Goal: Transaction & Acquisition: Subscribe to service/newsletter

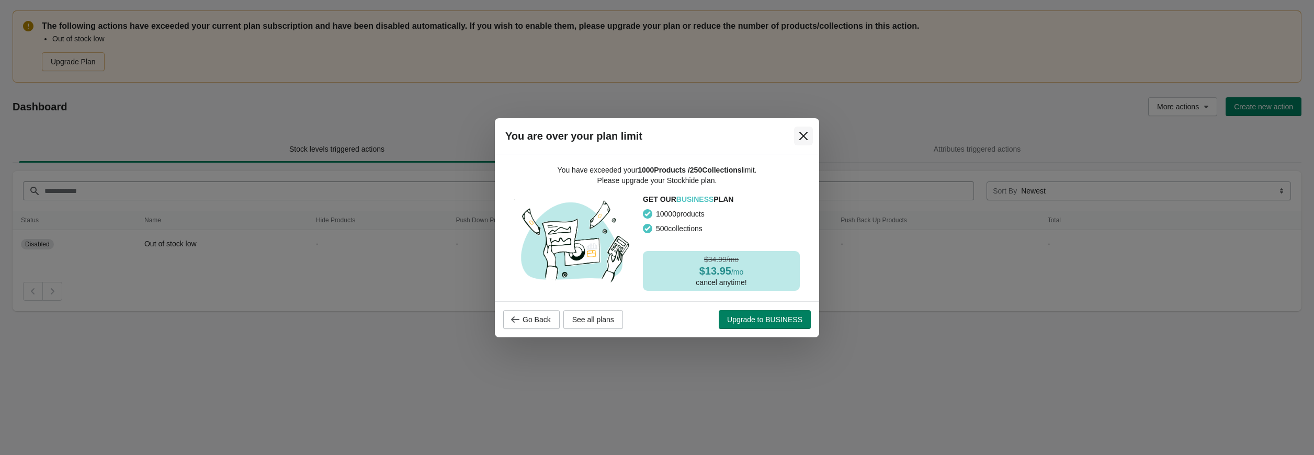
click at [806, 134] on icon "Close" at bounding box center [803, 136] width 10 height 10
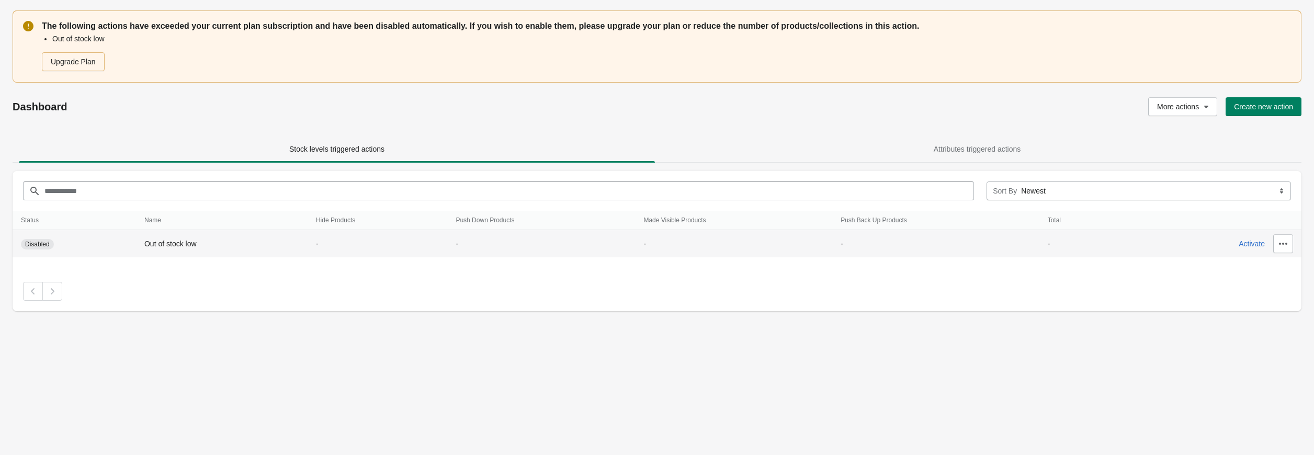
click at [35, 245] on span "Disabled" at bounding box center [37, 244] width 25 height 8
click at [1258, 243] on span "Activate" at bounding box center [1252, 244] width 26 height 8
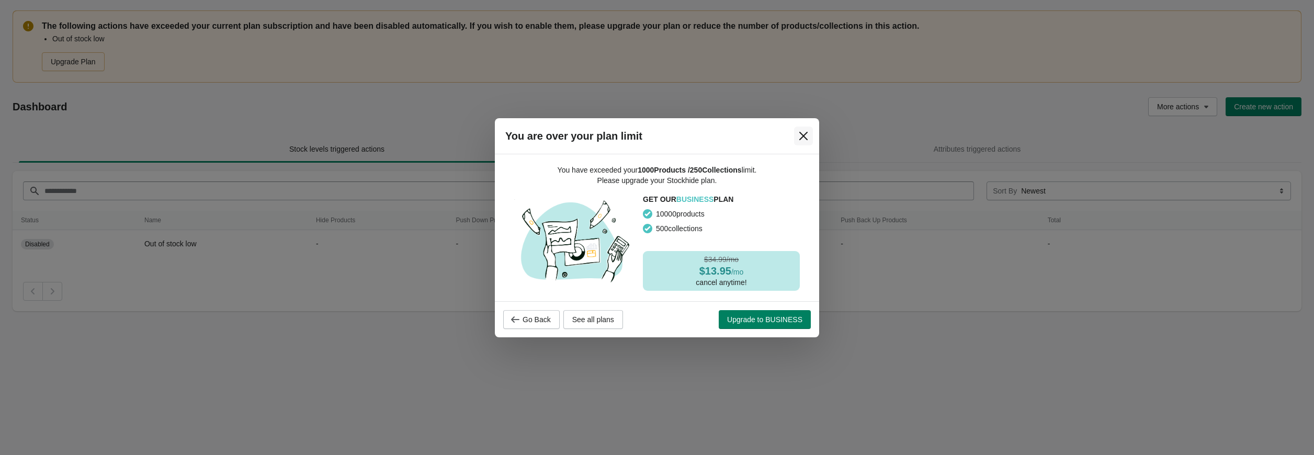
click at [804, 137] on icon "Close" at bounding box center [803, 136] width 10 height 10
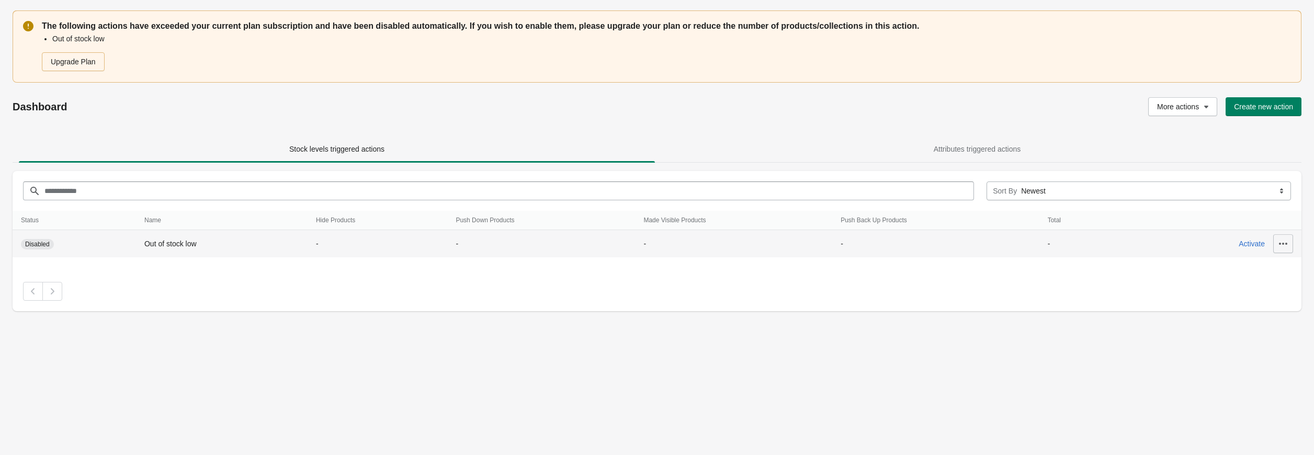
click at [1283, 244] on icon "button" at bounding box center [1283, 244] width 8 height 2
click at [1279, 309] on span "View History" at bounding box center [1278, 314] width 47 height 10
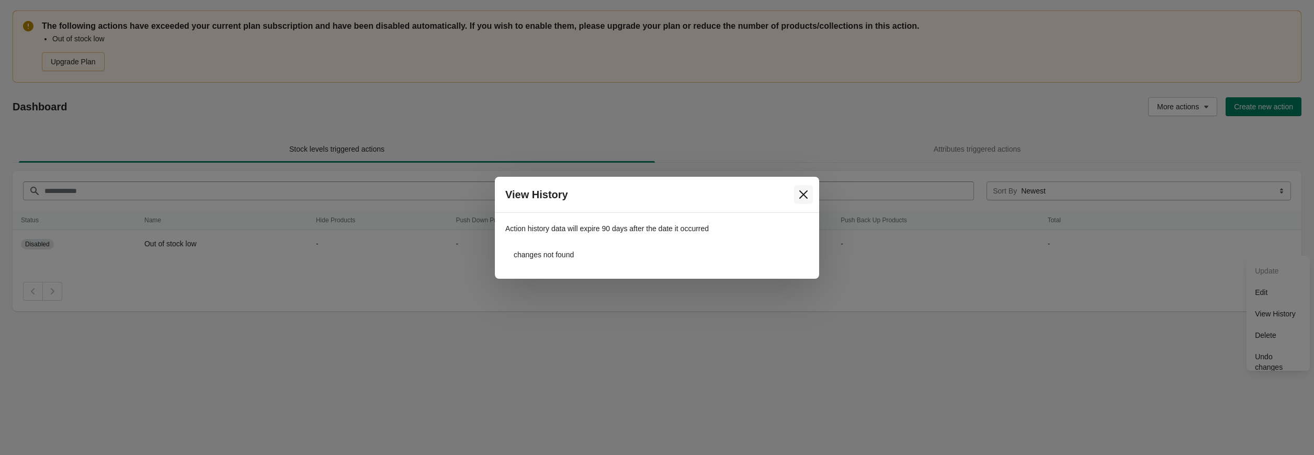
click at [804, 191] on icon "Close" at bounding box center [803, 194] width 10 height 10
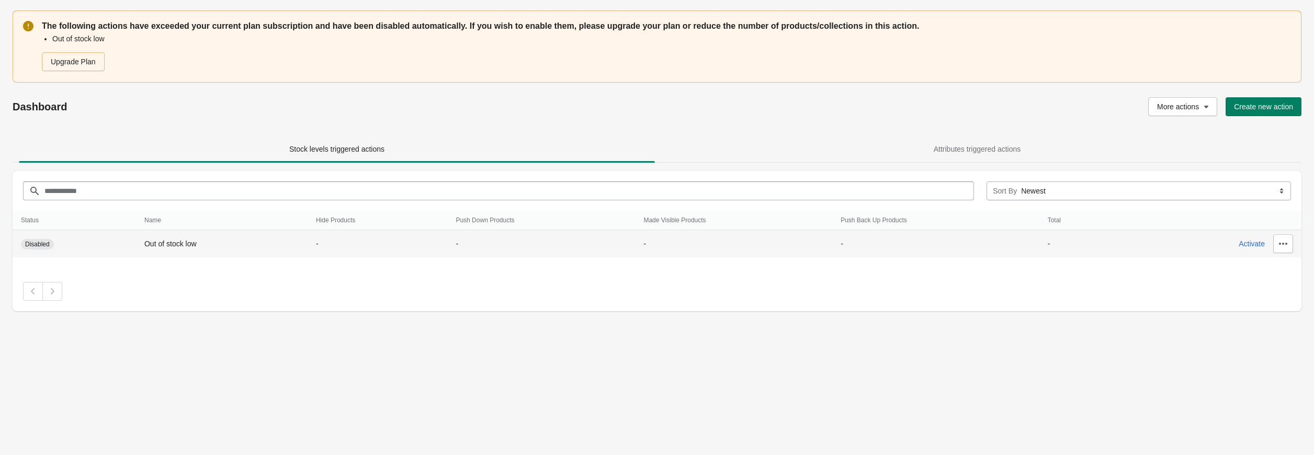
click at [1273, 243] on div "Activate" at bounding box center [1262, 241] width 63 height 23
click at [1278, 242] on button "button" at bounding box center [1283, 243] width 20 height 19
click at [1241, 246] on span "Activate" at bounding box center [1252, 244] width 26 height 8
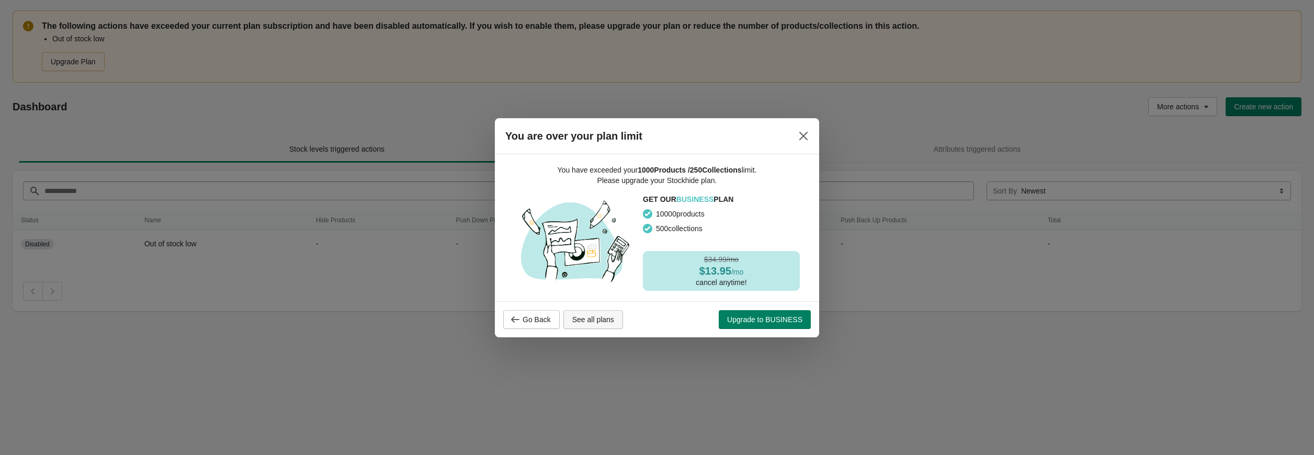
click at [599, 323] on span "See all plans" at bounding box center [593, 319] width 42 height 8
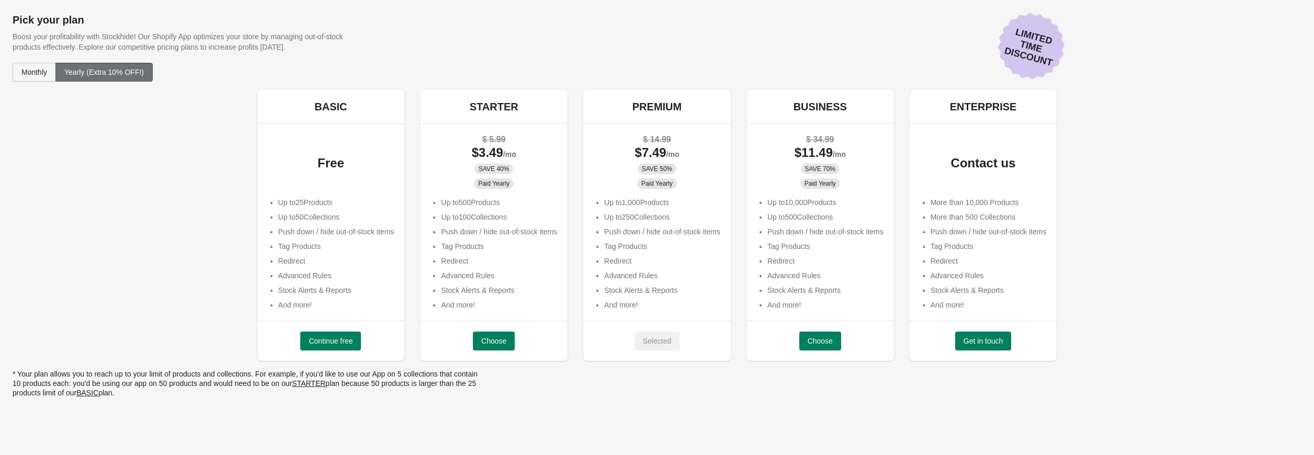
click at [27, 68] on span "Monthly" at bounding box center [34, 72] width 26 height 8
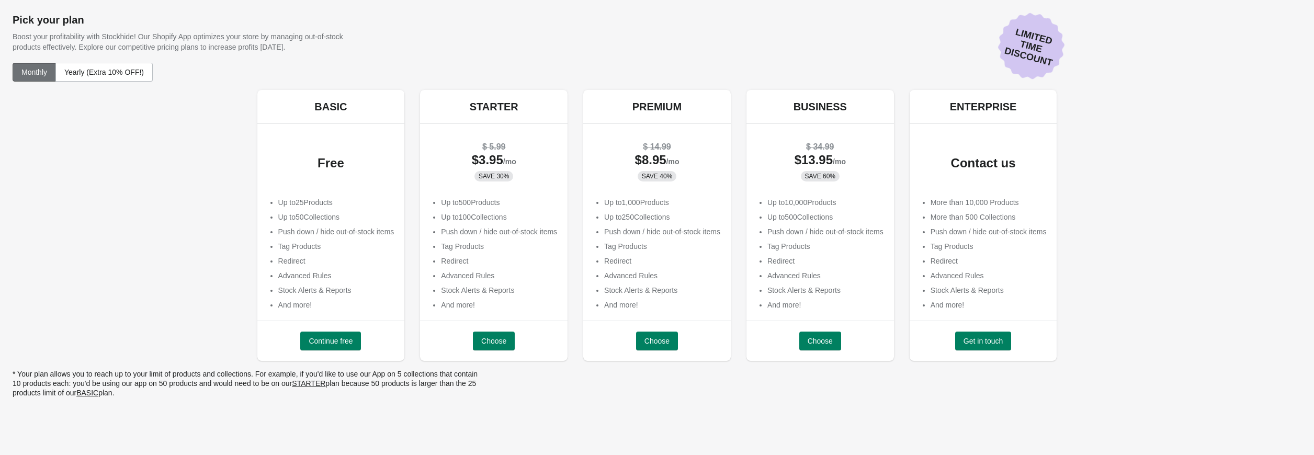
click at [663, 333] on button "Choose" at bounding box center [657, 341] width 42 height 19
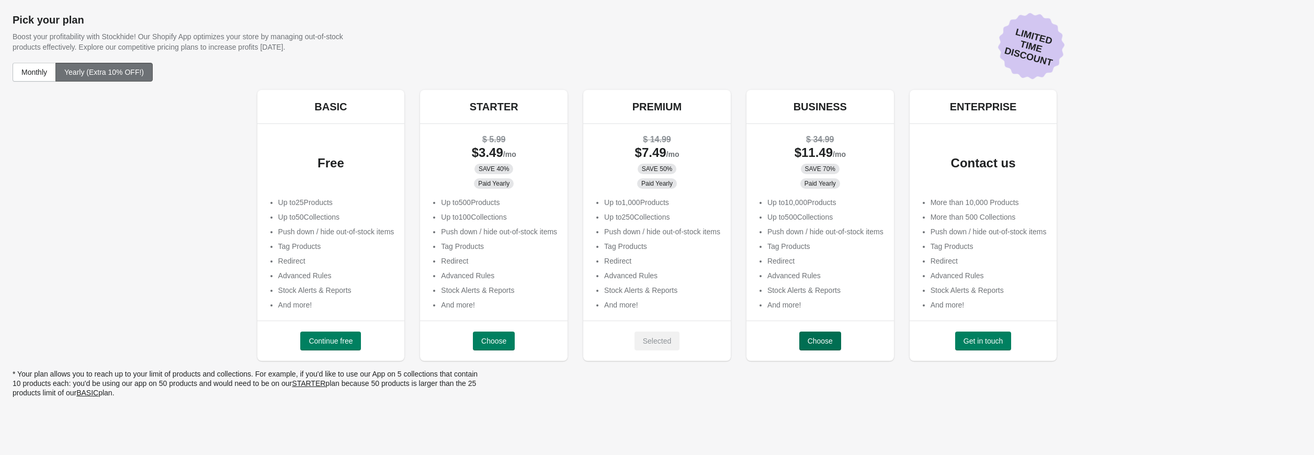
click at [838, 339] on button "Choose" at bounding box center [820, 341] width 42 height 19
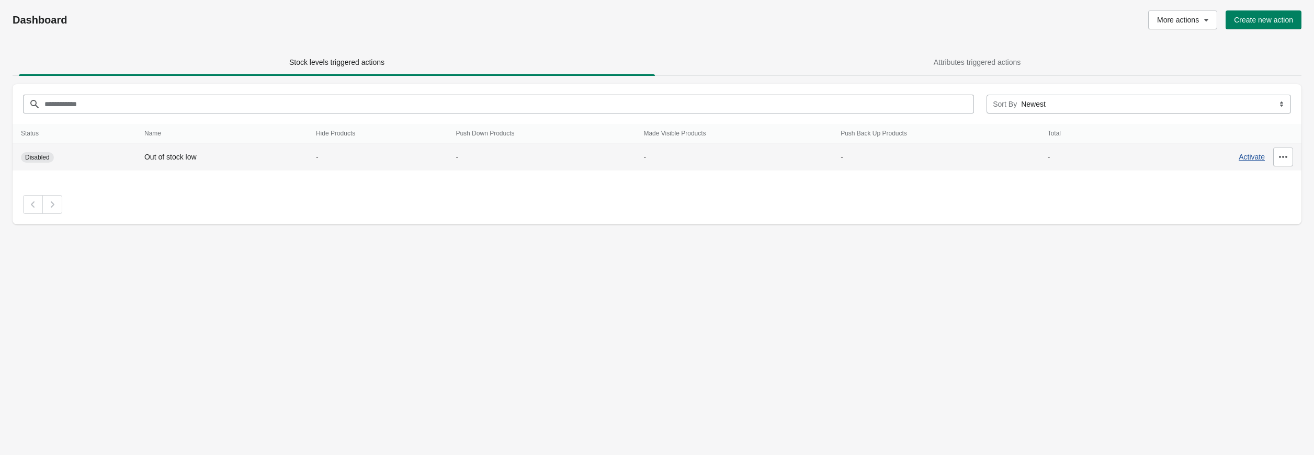
click at [1262, 156] on span "Activate" at bounding box center [1252, 157] width 26 height 8
click at [1283, 159] on icon "button" at bounding box center [1283, 157] width 10 height 10
click at [1272, 178] on button "Update" at bounding box center [1278, 183] width 55 height 21
